Goal: Book appointment/travel/reservation

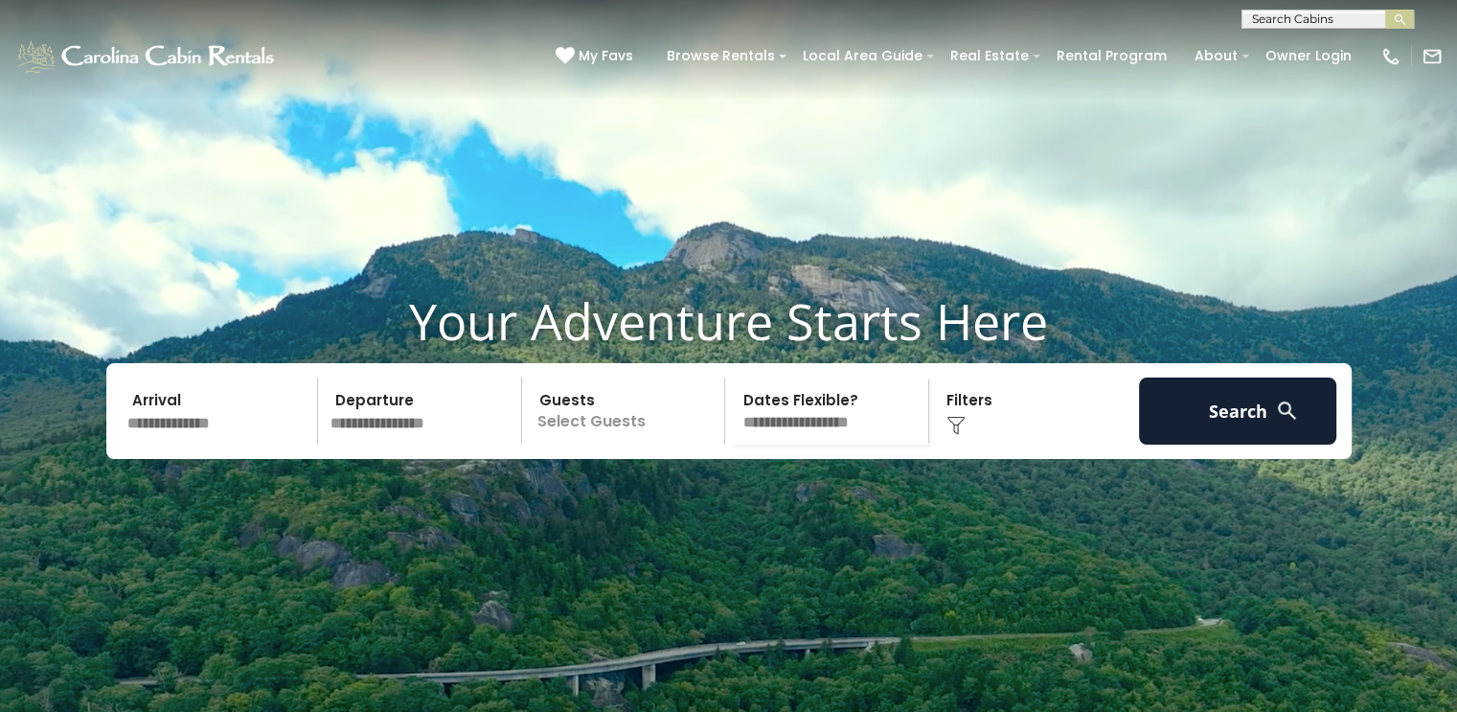
click at [1284, 21] on input "text" at bounding box center [1327, 22] width 168 height 19
type input "******"
click at [1314, 60] on li "Antler Ridge" at bounding box center [1328, 66] width 171 height 17
click at [1399, 16] on img "submit" at bounding box center [1400, 19] width 14 height 14
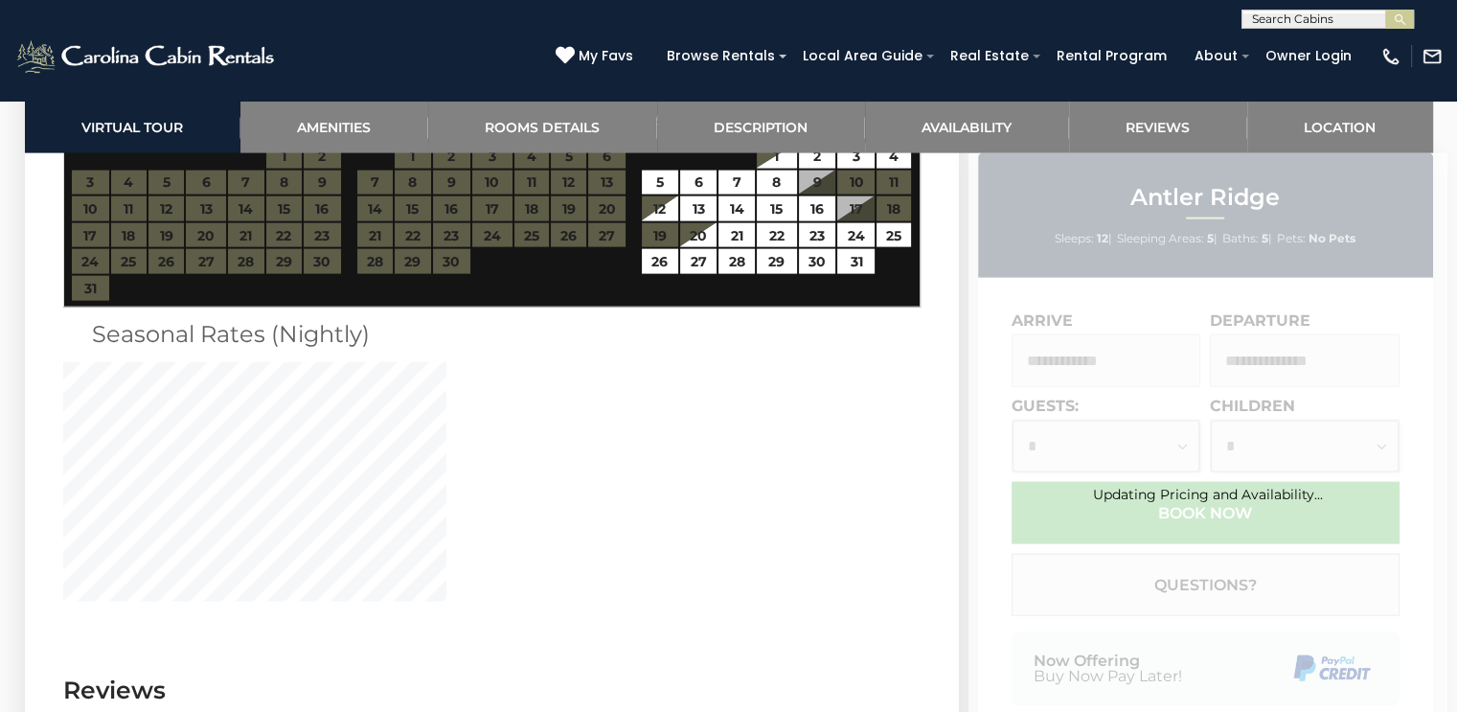
scroll to position [4004, 0]
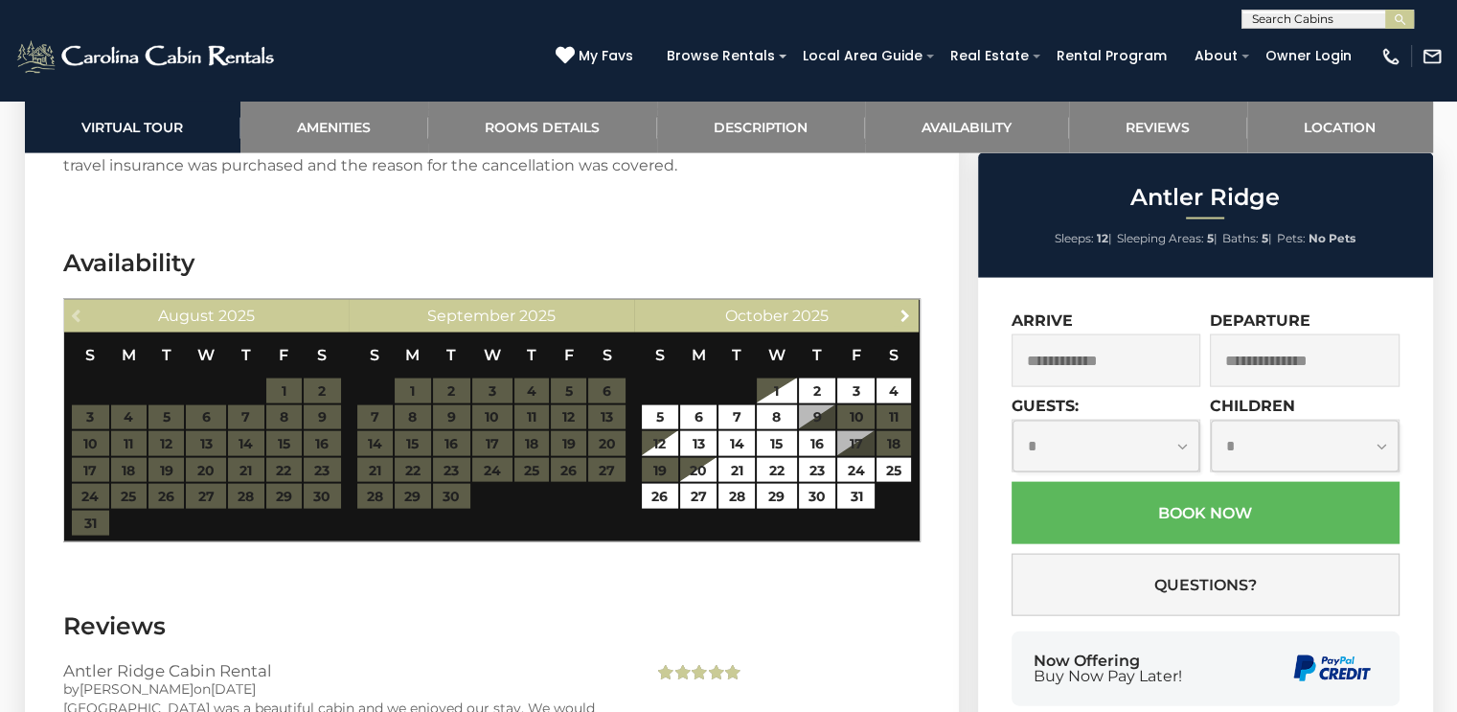
click at [898, 308] on span "Next" at bounding box center [905, 315] width 15 height 15
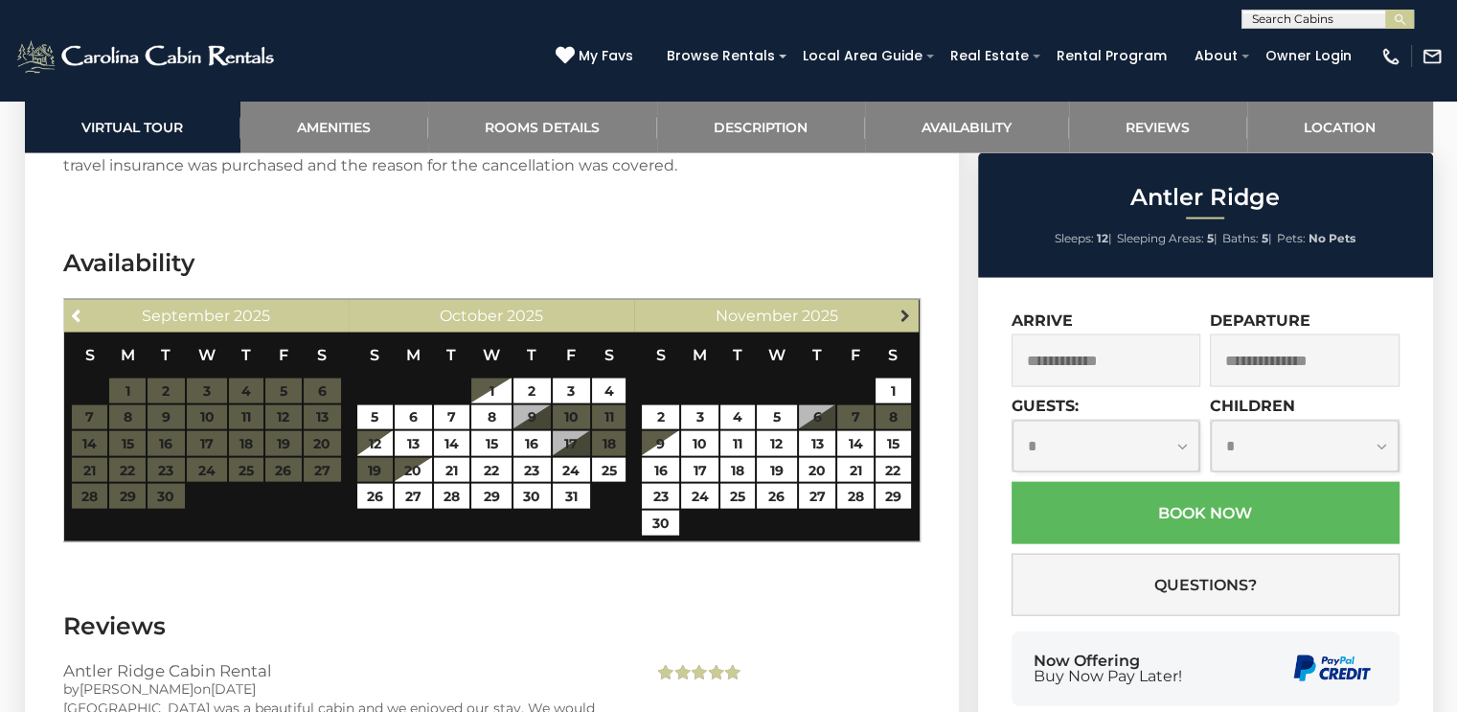
click at [899, 308] on span "Next" at bounding box center [905, 315] width 15 height 15
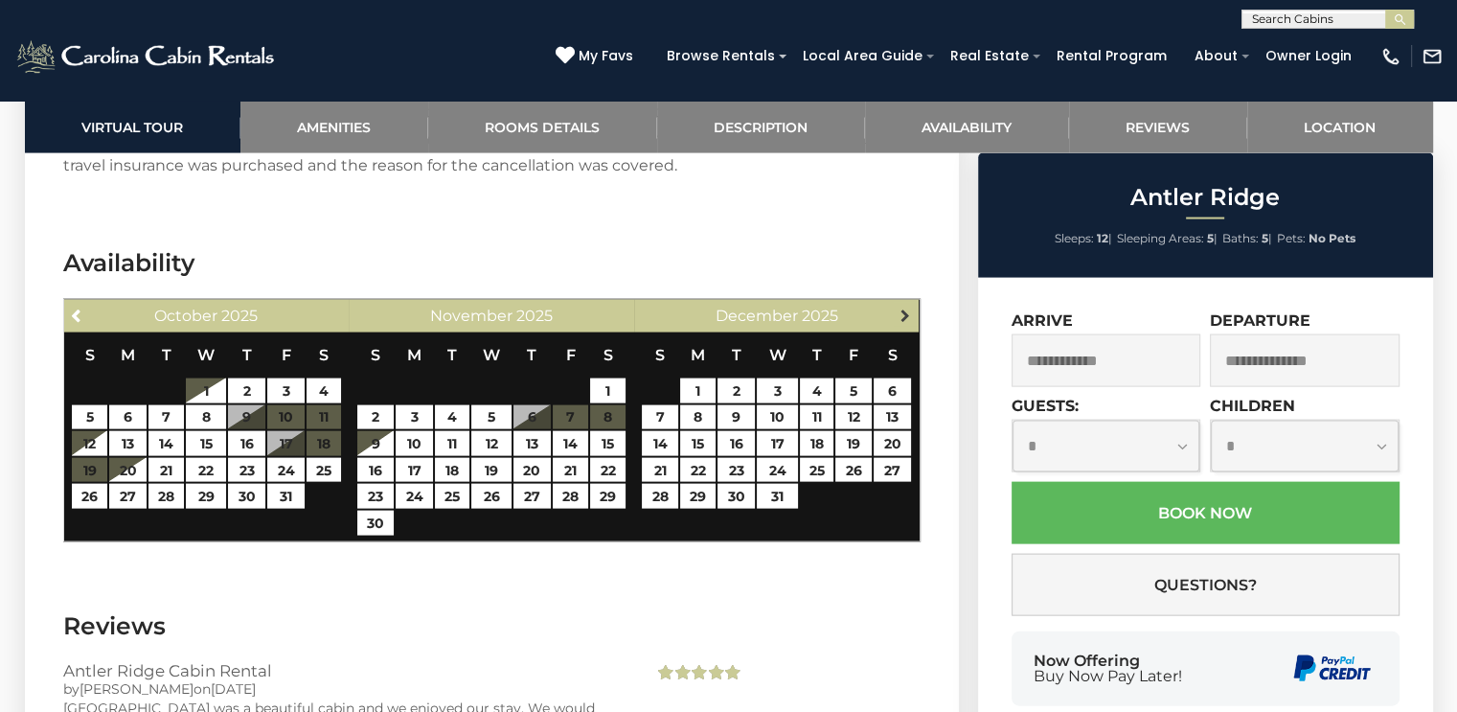
click at [908, 315] on span "Next" at bounding box center [905, 315] width 15 height 15
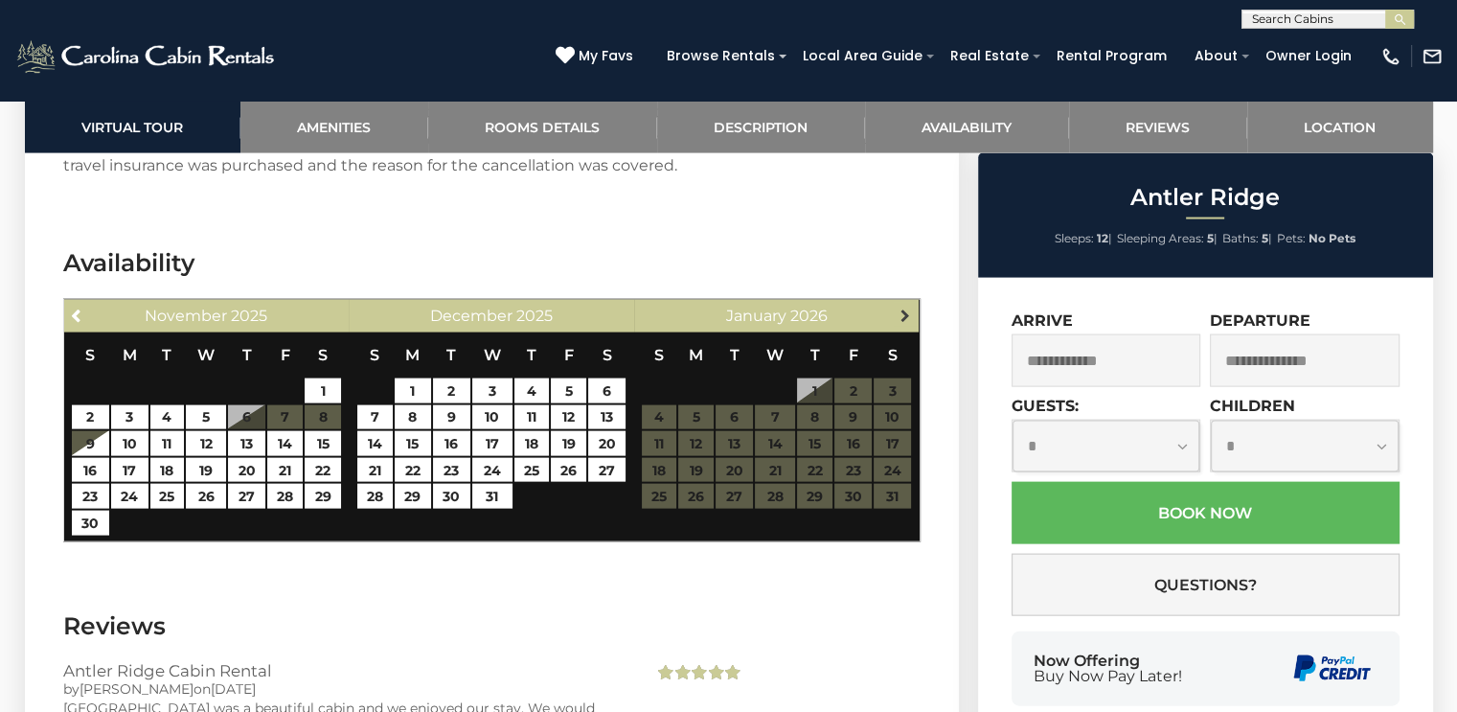
click at [906, 313] on span "Next" at bounding box center [905, 315] width 15 height 15
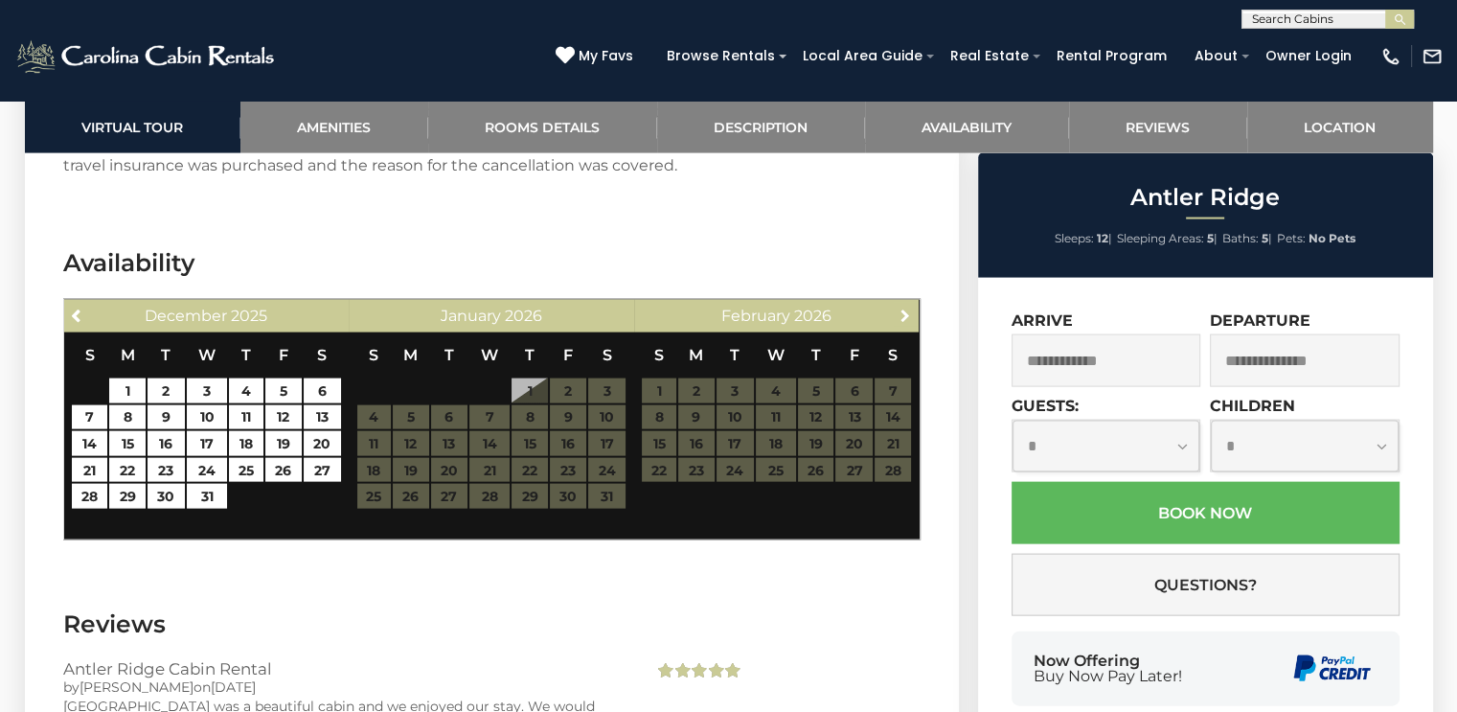
click at [906, 313] on span "Next" at bounding box center [905, 315] width 15 height 15
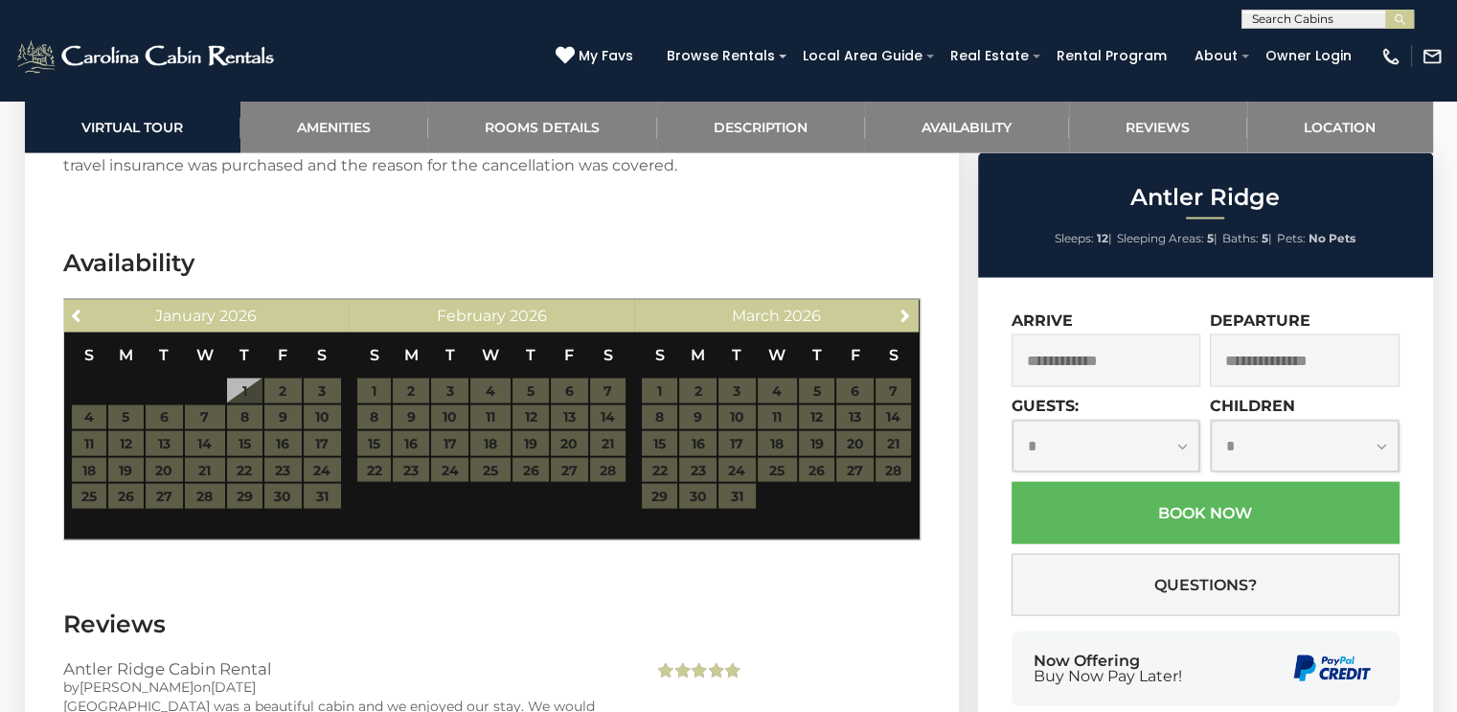
click at [890, 317] on div "Next March 2026" at bounding box center [776, 316] width 285 height 33
click at [899, 313] on span "Next" at bounding box center [905, 315] width 15 height 15
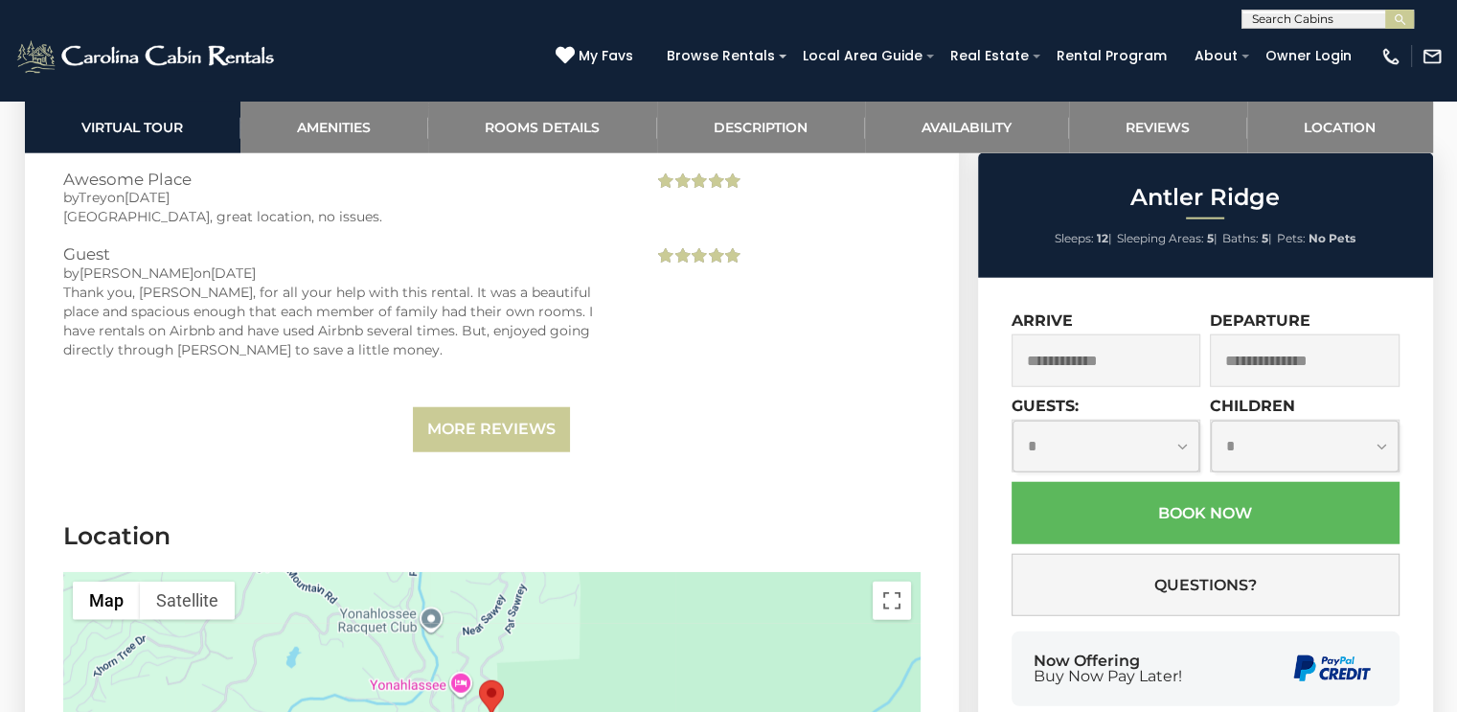
scroll to position [4579, 0]
